Goal: Check status: Check status

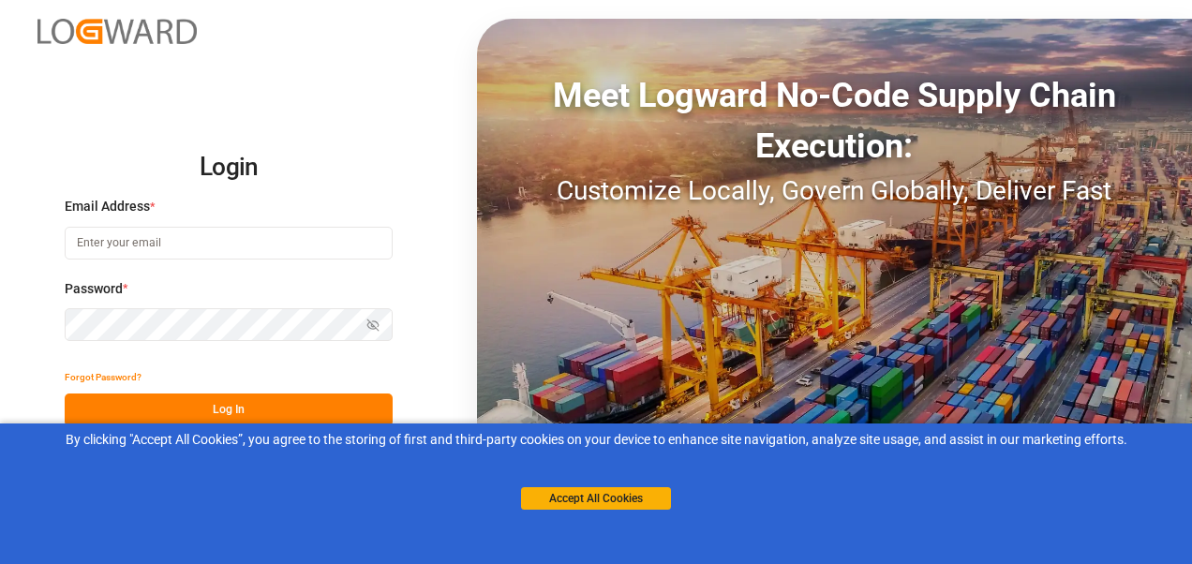
click at [219, 247] on input at bounding box center [229, 243] width 328 height 33
type input "[PERSON_NAME][EMAIL_ADDRESS][PERSON_NAME][DOMAIN_NAME]"
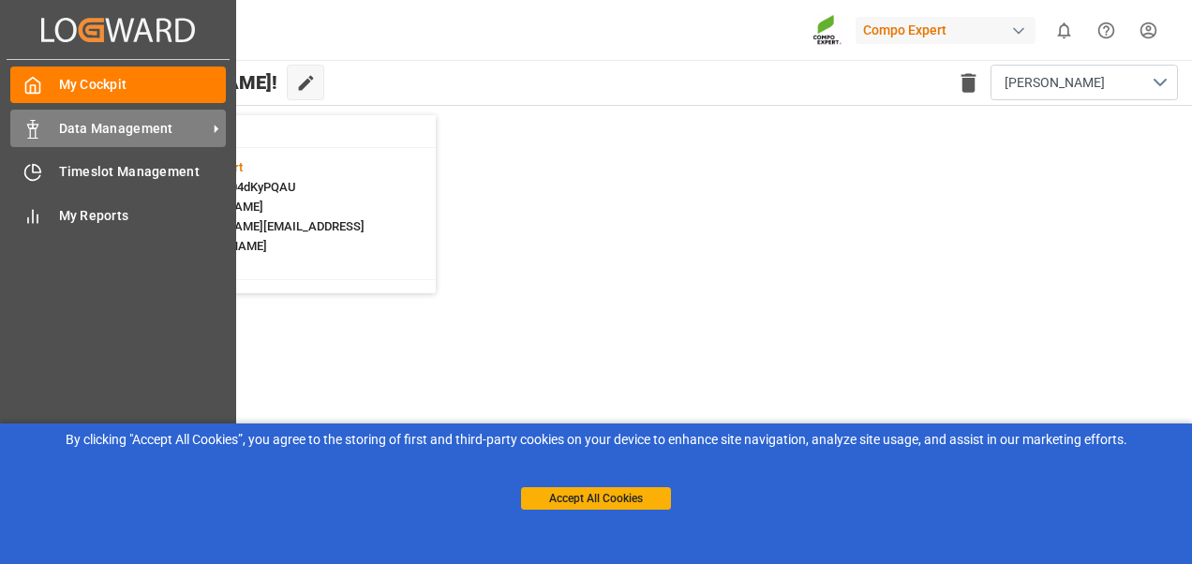
click at [75, 132] on span "Data Management" at bounding box center [133, 129] width 148 height 20
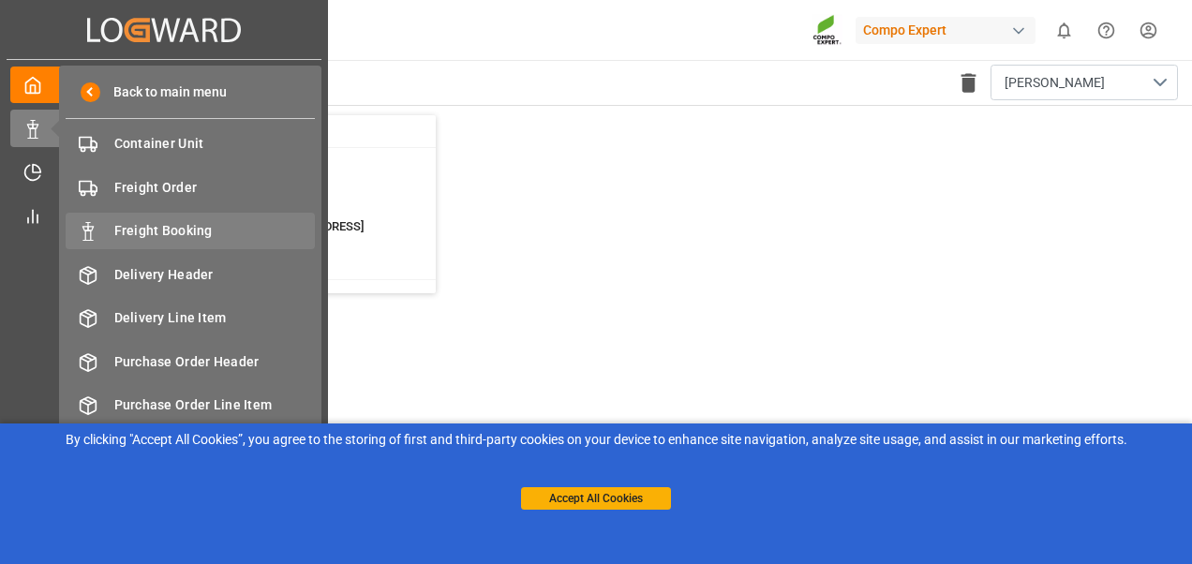
click at [97, 229] on div "Freight Booking Freight Booking" at bounding box center [190, 231] width 249 height 37
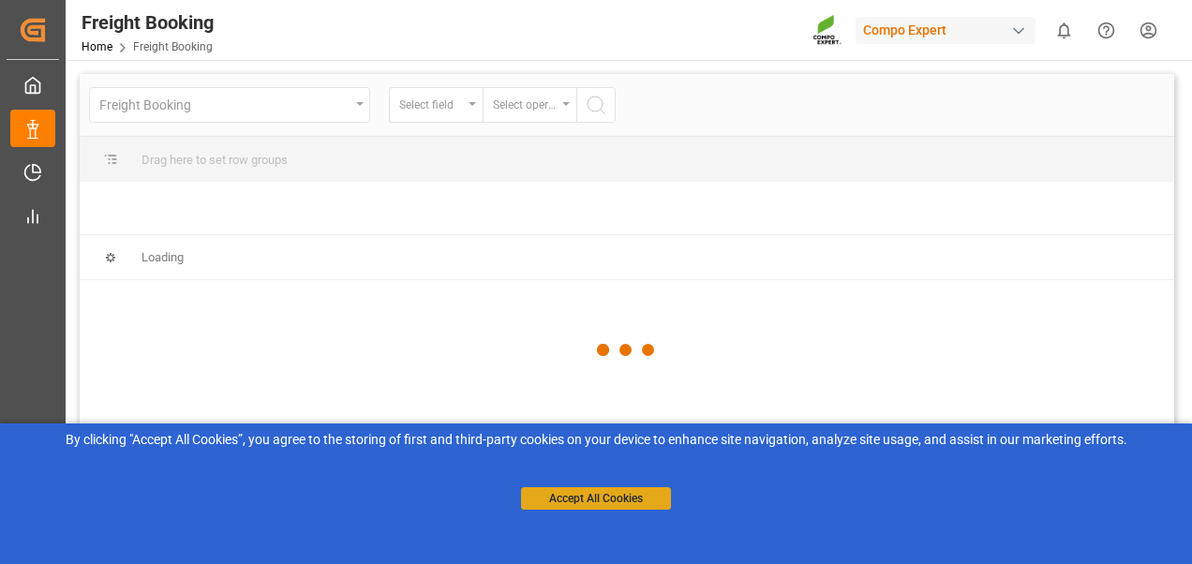
click at [641, 497] on button "Accept All Cookies" at bounding box center [596, 498] width 150 height 22
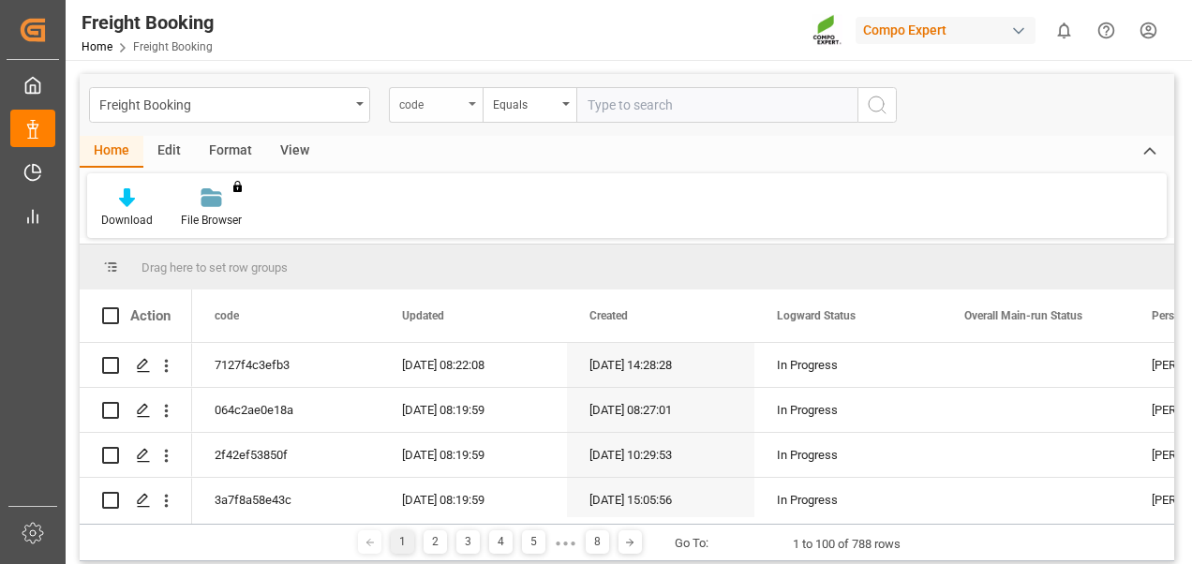
click at [445, 112] on div "code" at bounding box center [431, 103] width 64 height 22
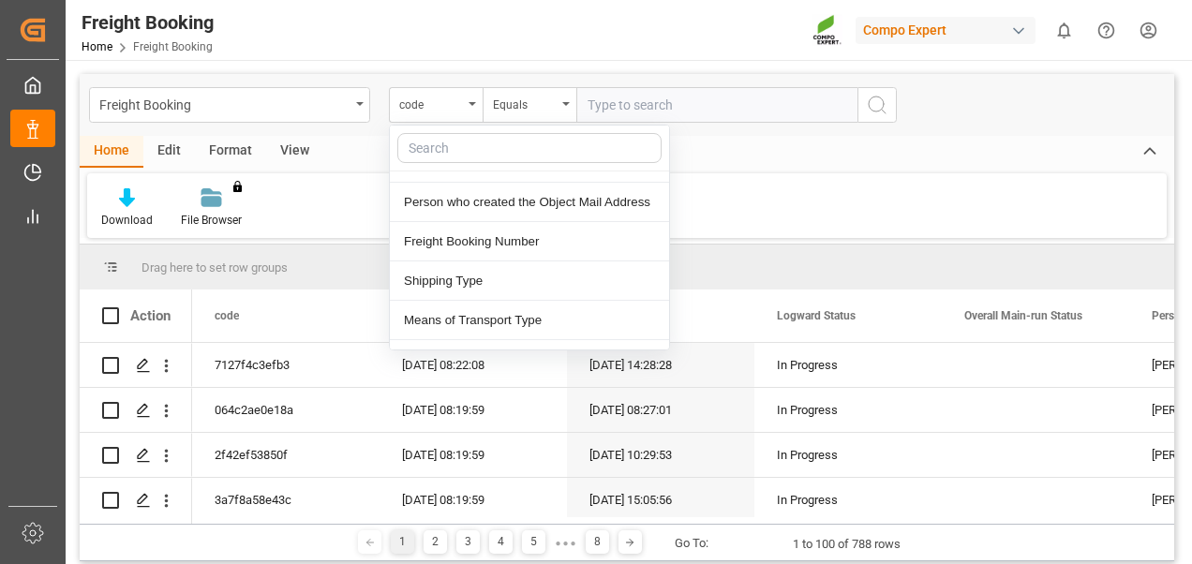
scroll to position [187, 0]
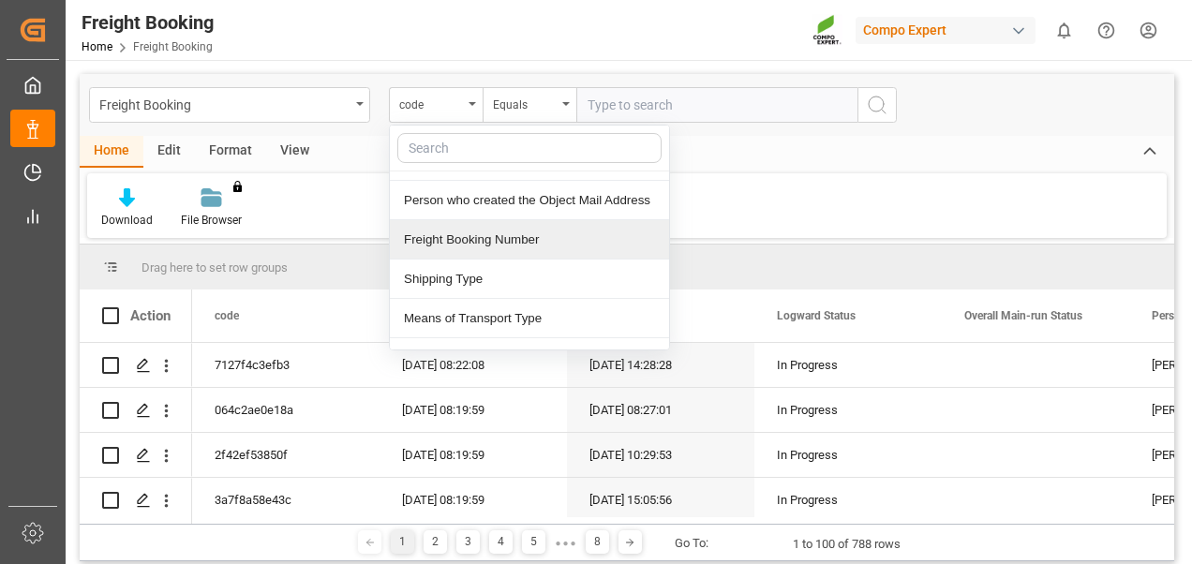
click at [444, 234] on div "Freight Booking Number" at bounding box center [529, 239] width 279 height 39
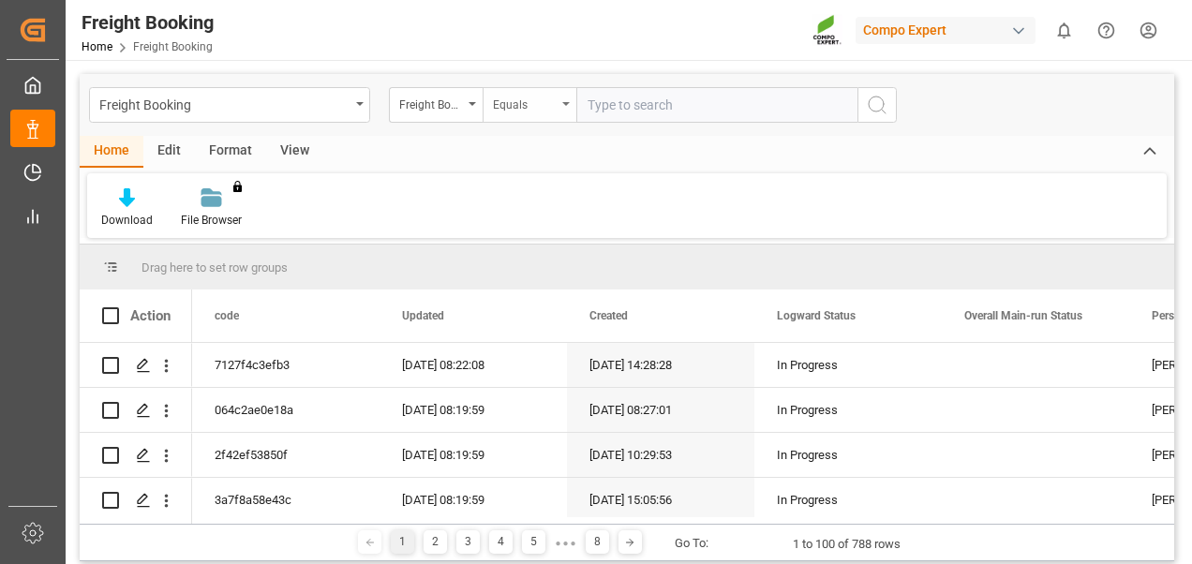
click at [519, 100] on div "Equals" at bounding box center [525, 103] width 64 height 22
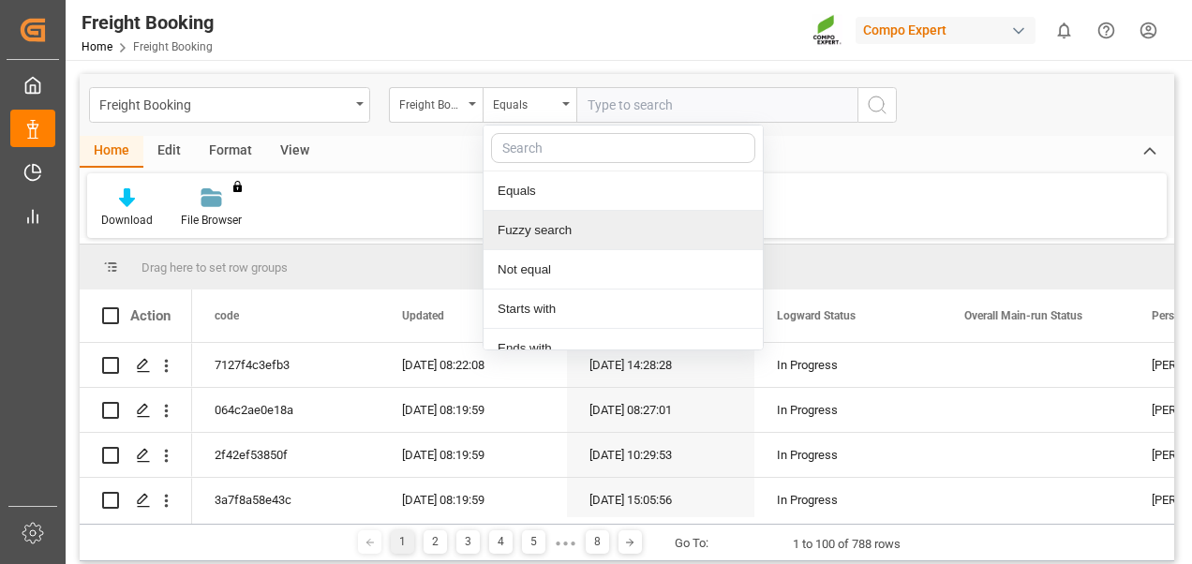
click at [520, 237] on div "Fuzzy search" at bounding box center [622, 230] width 279 height 39
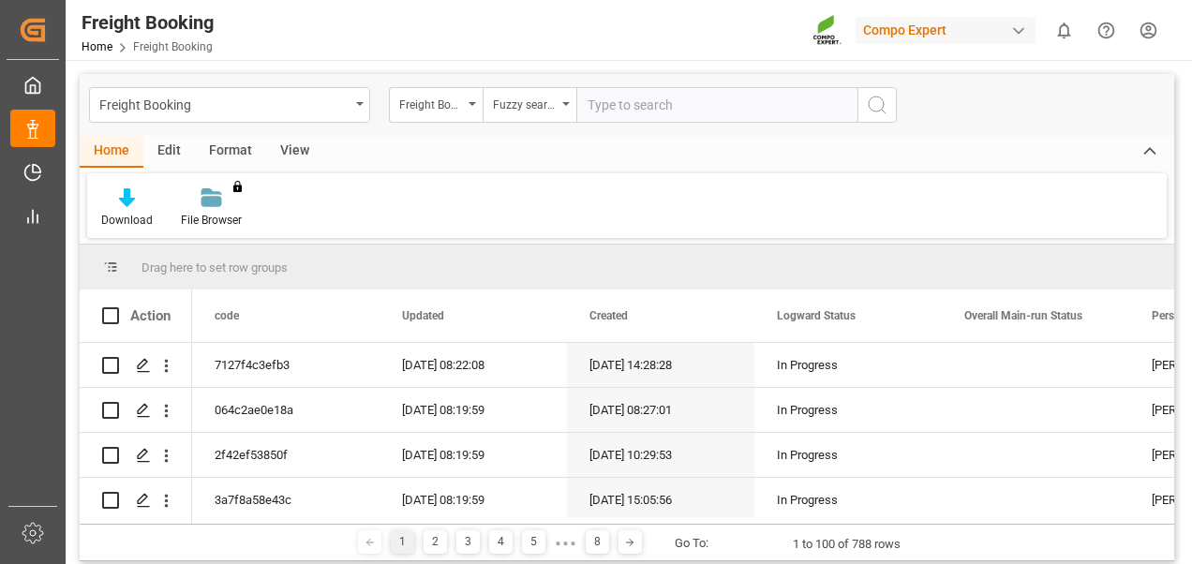
click at [629, 101] on input "text" at bounding box center [716, 105] width 281 height 36
paste input "6200000375"
type input "6200000375"
click at [868, 112] on icon "search button" at bounding box center [877, 105] width 22 height 22
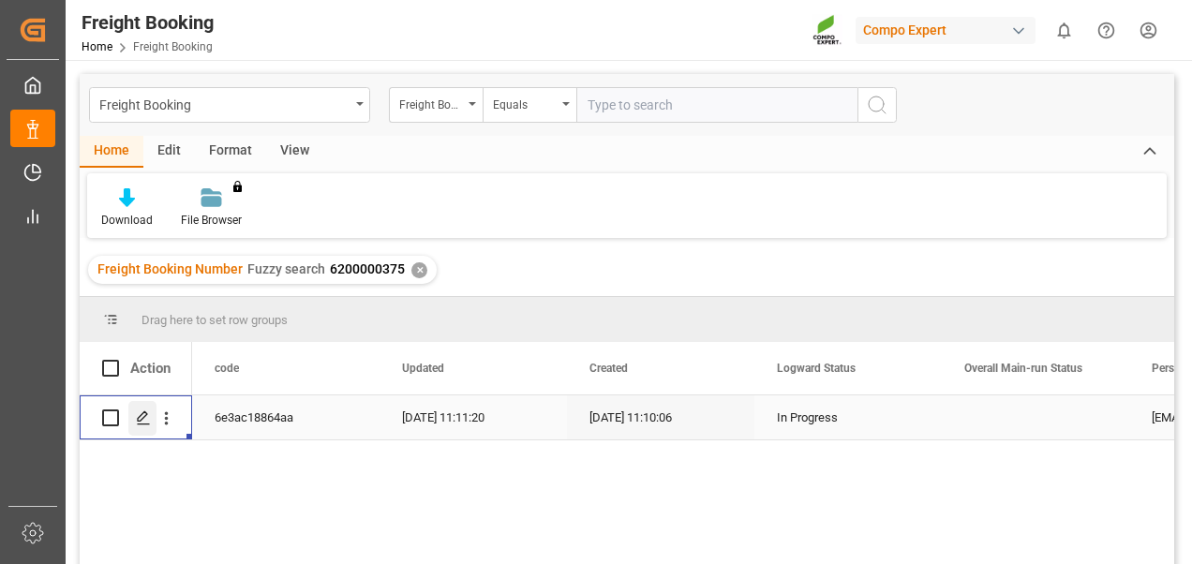
click at [135, 419] on div "Press SPACE to select this row." at bounding box center [142, 418] width 28 height 35
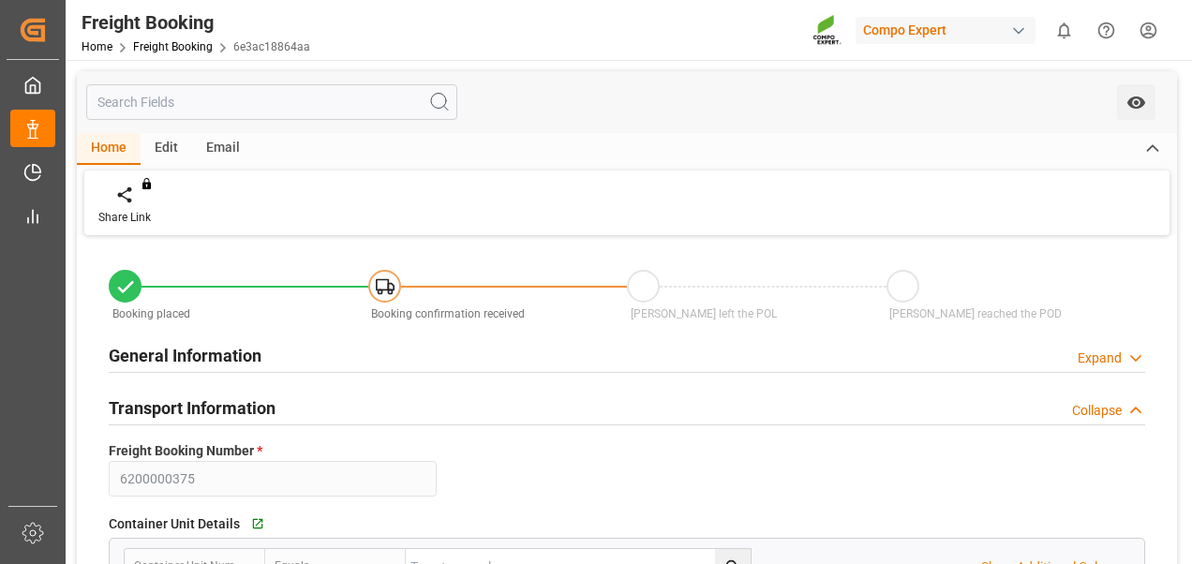
type input "0"
type input "19656"
type input "[DATE] 09:00"
type input "[DATE] 11:10"
type input "[DATE] 11:11"
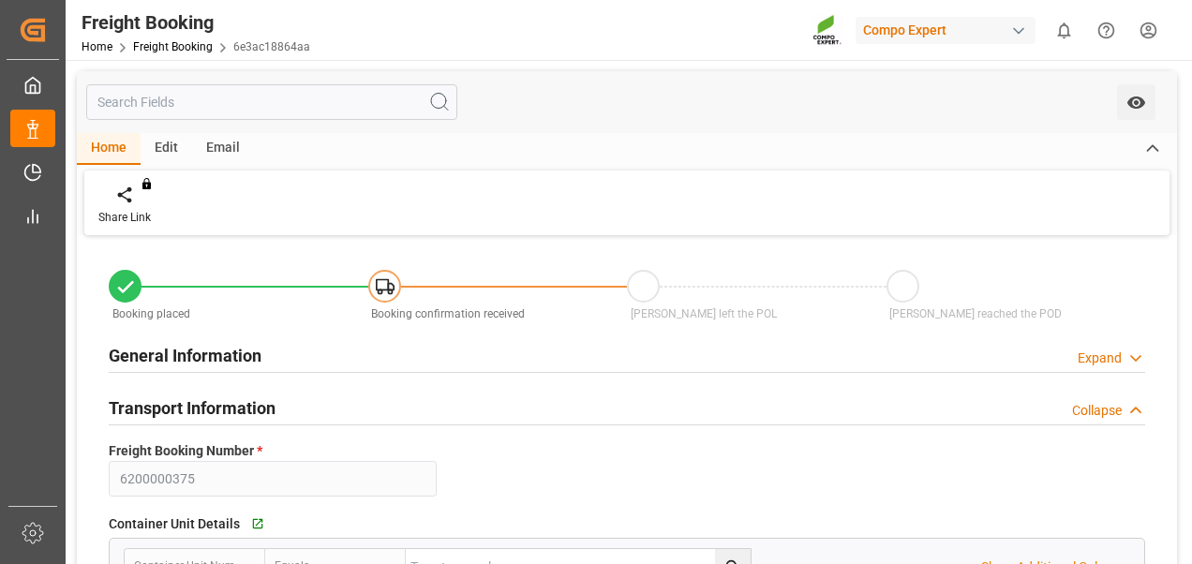
type input "[DATE] 11:11"
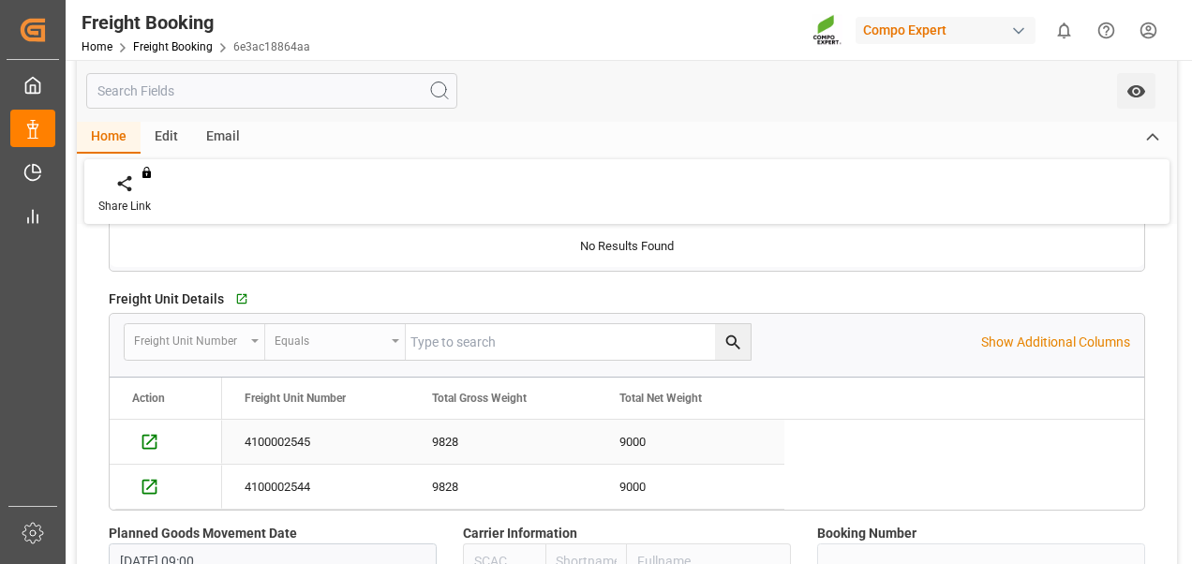
scroll to position [1124, 0]
